Goal: Navigation & Orientation: Find specific page/section

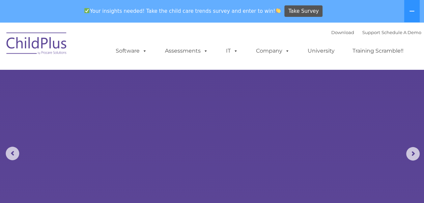
select select "MEDIUM"
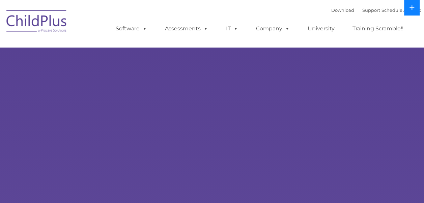
select select "MEDIUM"
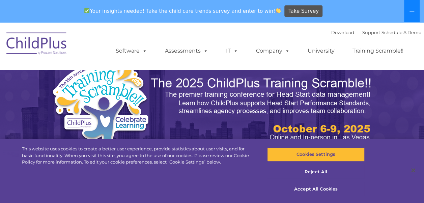
click at [410, 11] on icon at bounding box center [411, 11] width 5 height 1
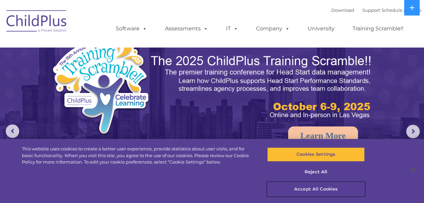
click at [324, 188] on button "Accept All Cookies" at bounding box center [315, 189] width 97 height 14
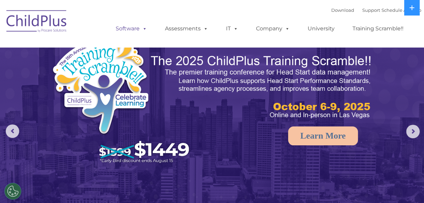
click at [126, 29] on link "Software" at bounding box center [131, 28] width 45 height 13
